Goal: Check status

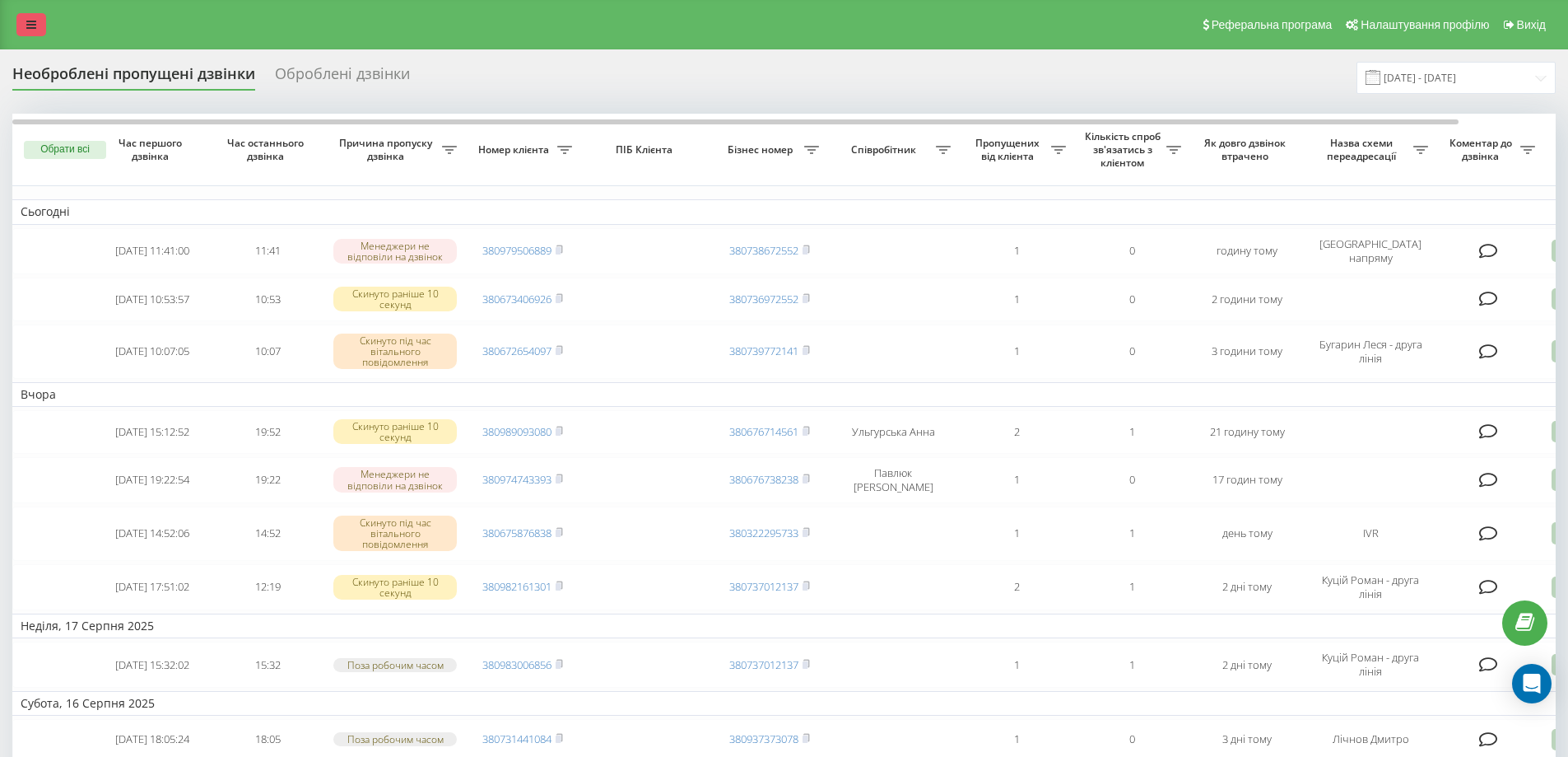
click at [29, 28] on icon at bounding box center [31, 25] width 9 height 11
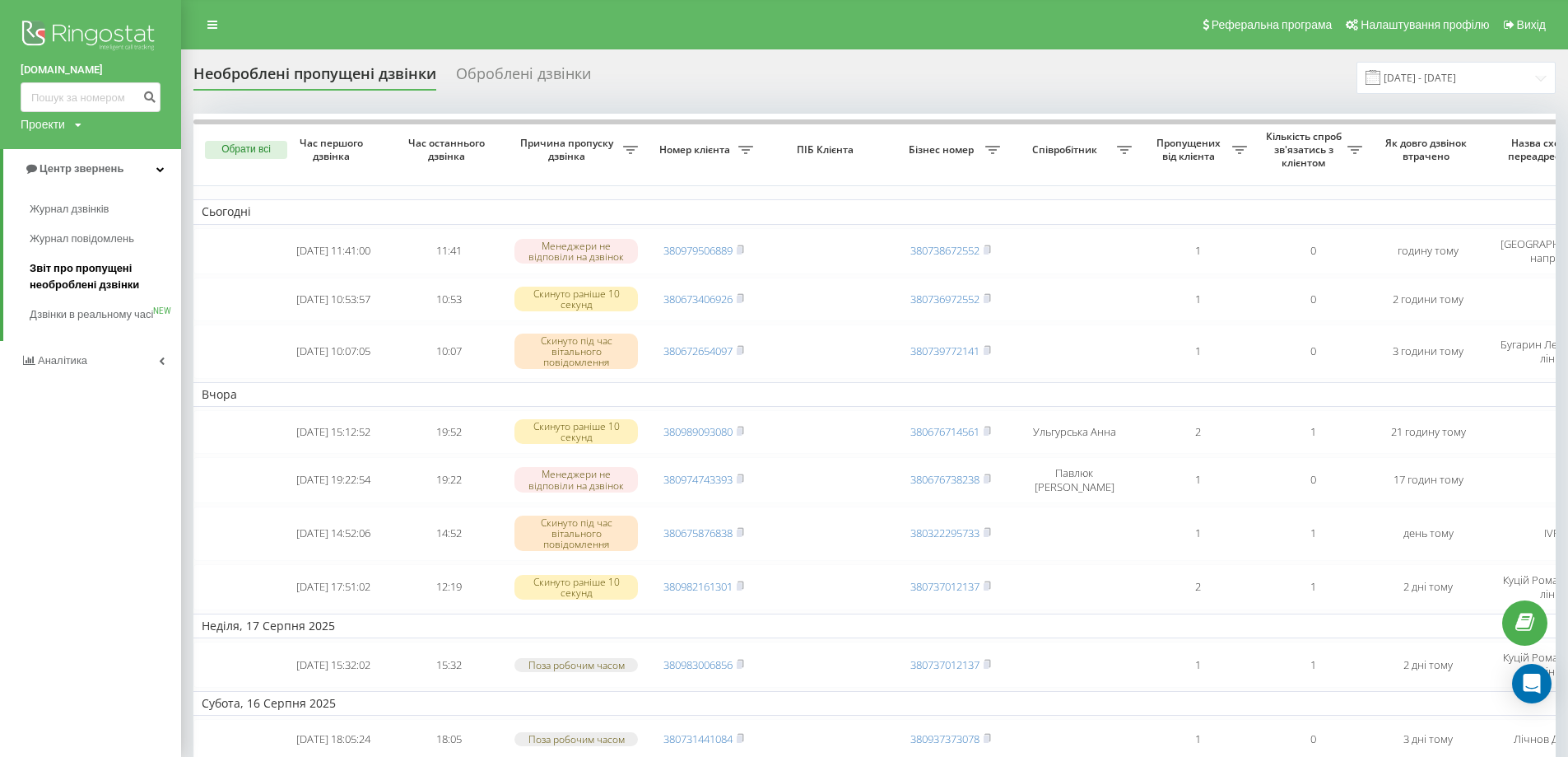
click at [89, 273] on span "Звіт про пропущені необроблені дзвінки" at bounding box center [101, 276] width 144 height 33
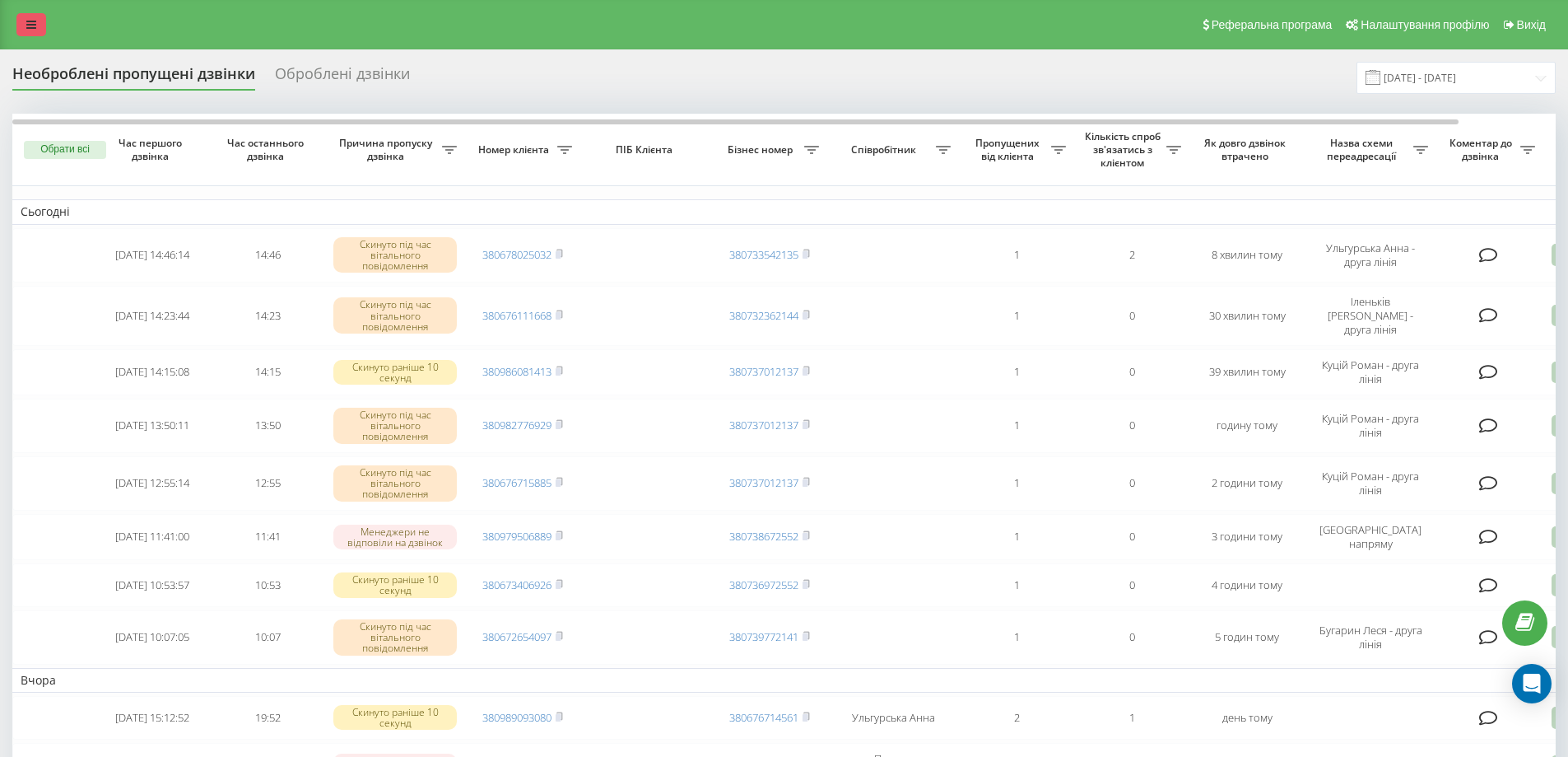
click at [21, 28] on link at bounding box center [30, 25] width 29 height 23
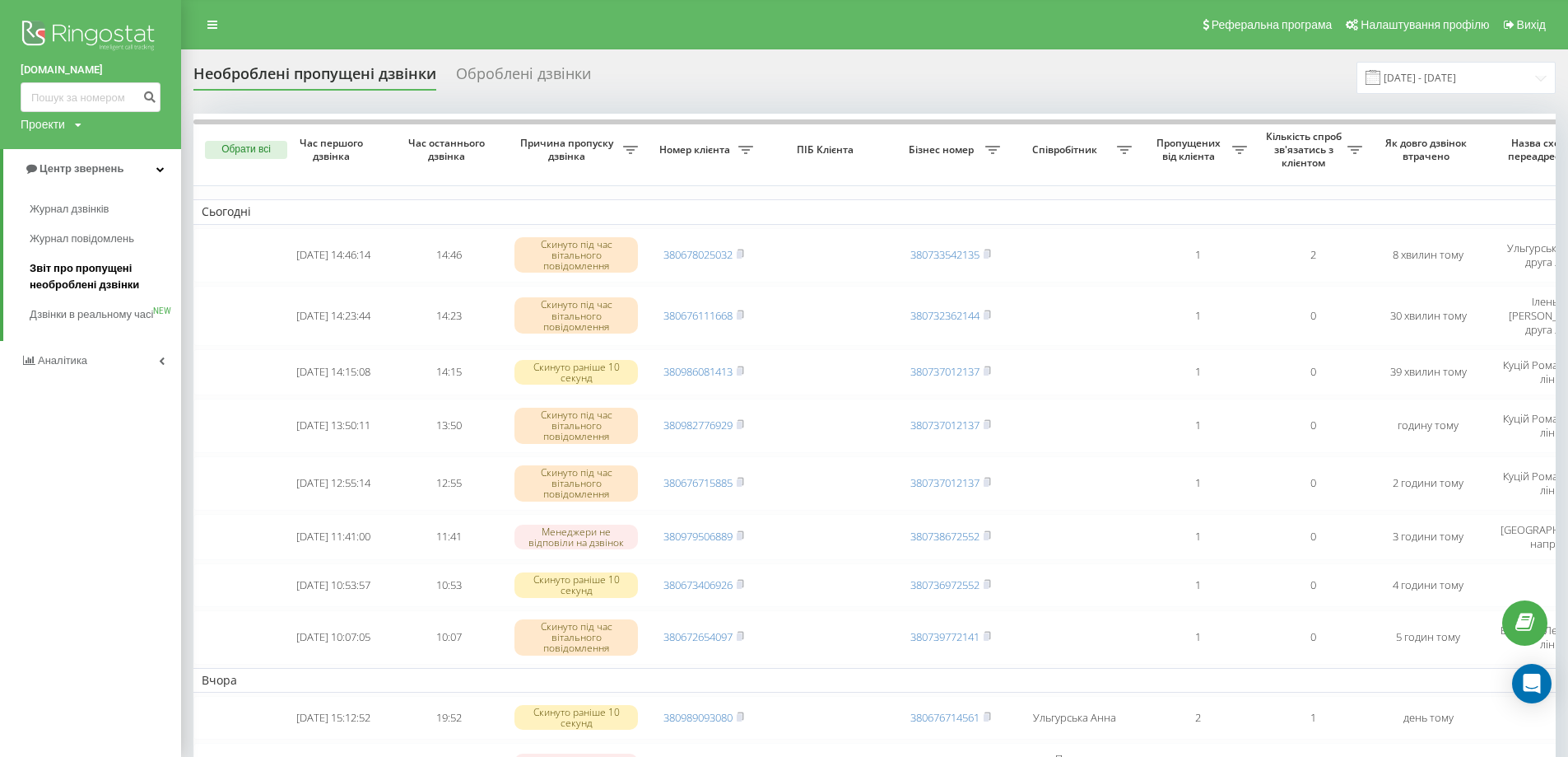
click at [104, 271] on span "Звіт про пропущені необроблені дзвінки" at bounding box center [101, 276] width 144 height 33
